Goal: Entertainment & Leisure: Consume media (video, audio)

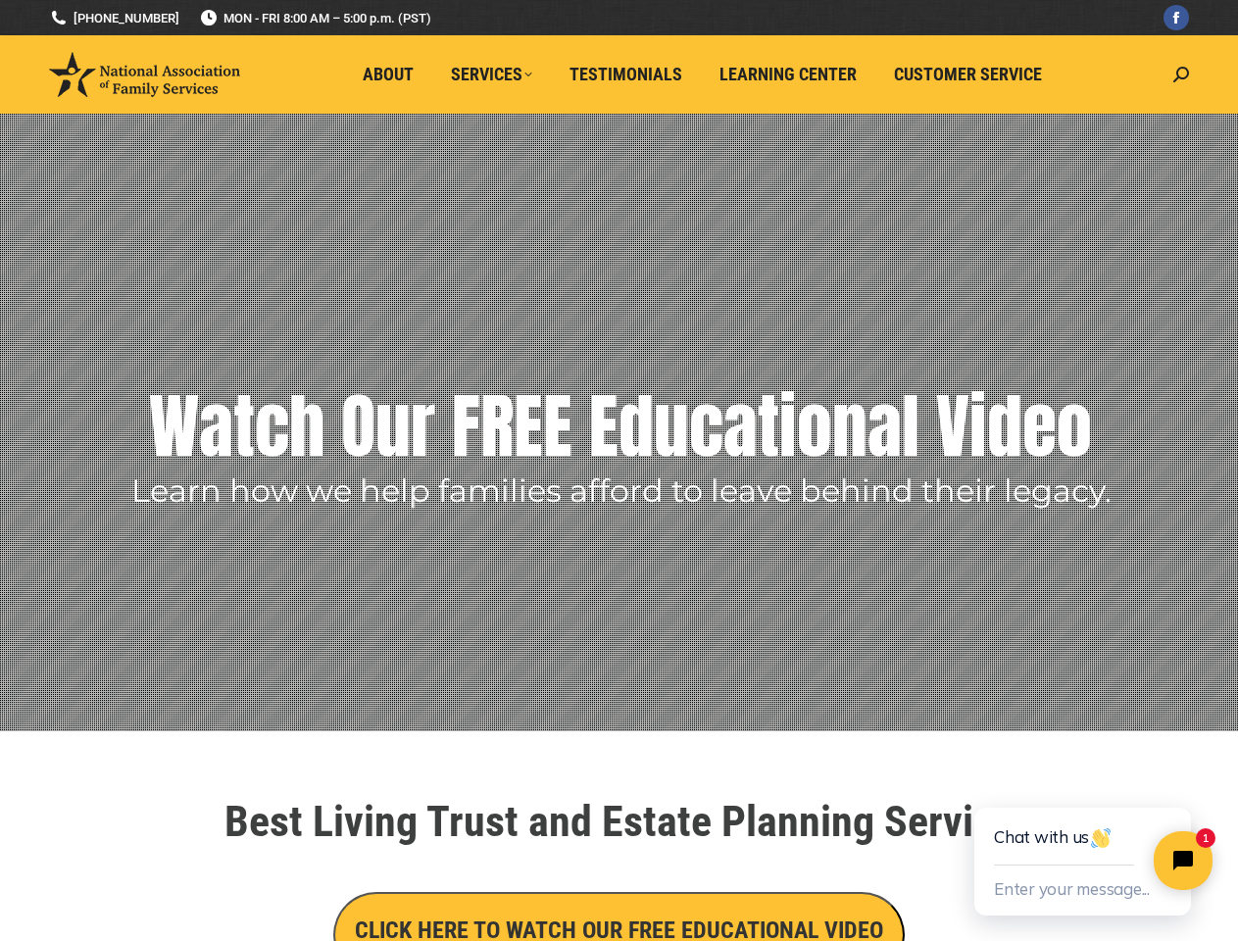
click at [618, 470] on rs-layer-wrap "Learn how we help families afford to leave behind their legacy." at bounding box center [621, 485] width 980 height 39
click at [618, 422] on rs-layer "Watch Our FREE Educational Video" at bounding box center [620, 426] width 943 height 98
click at [37, 399] on rs-arrow at bounding box center [37, 398] width 49 height 49
click at [1208, 403] on rs-arrow at bounding box center [1208, 402] width 49 height 49
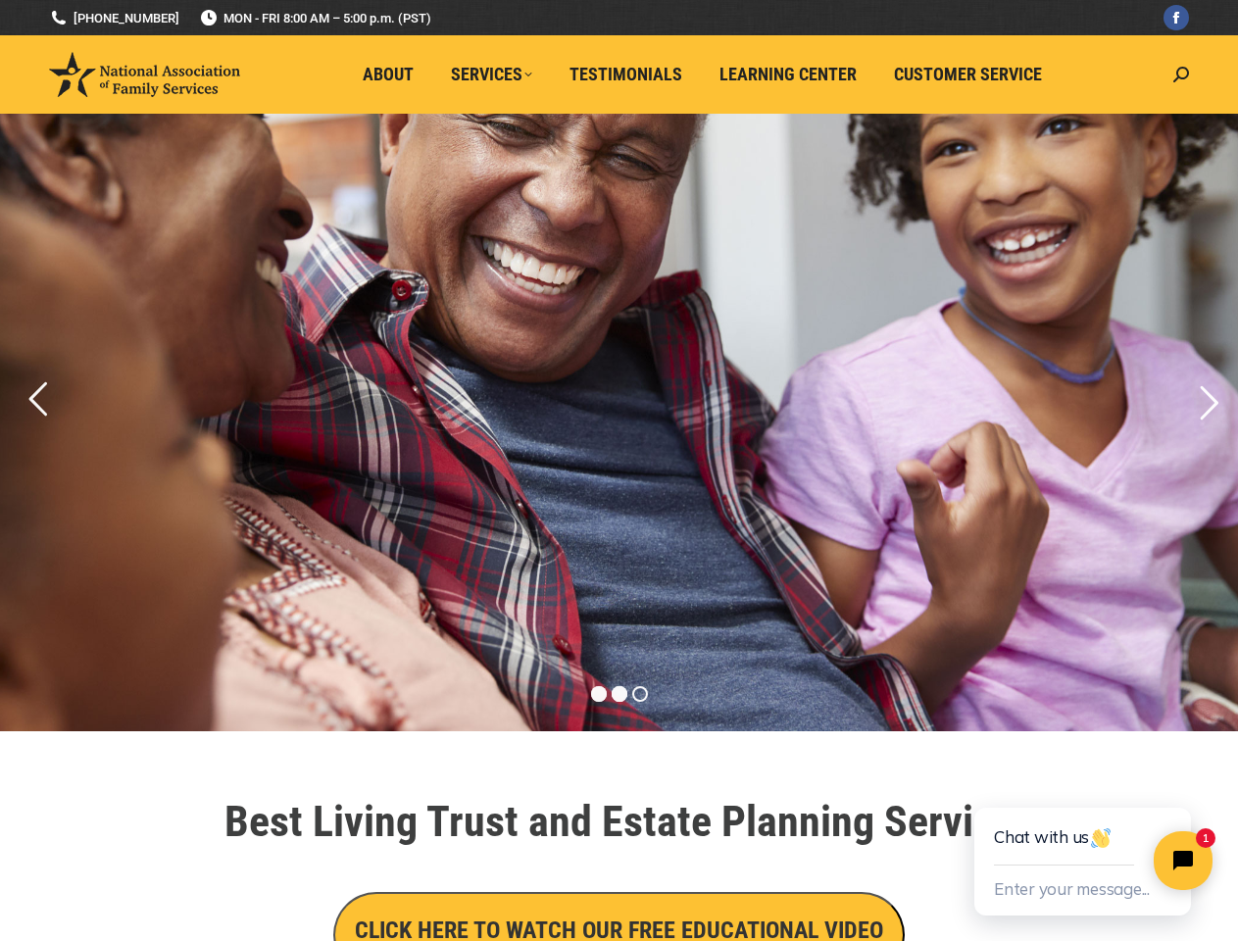
click at [599, 694] on rs-bullet at bounding box center [599, 694] width 16 height 16
